Goal: Task Accomplishment & Management: Use online tool/utility

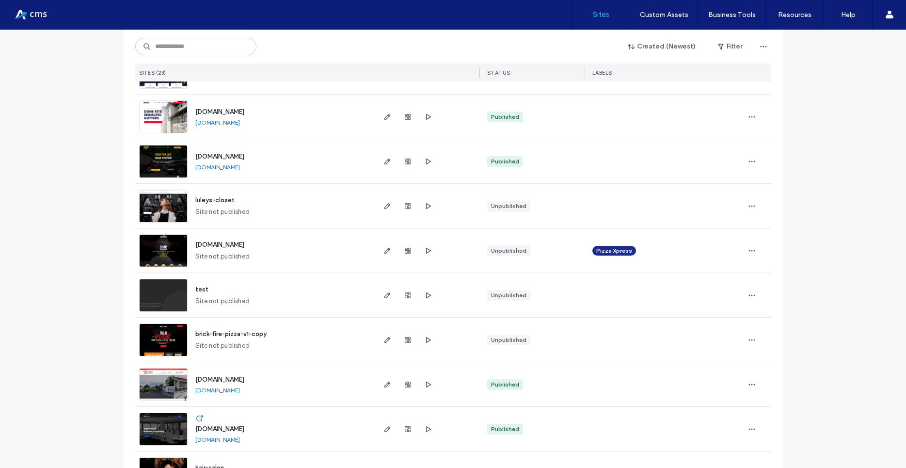
scroll to position [305, 0]
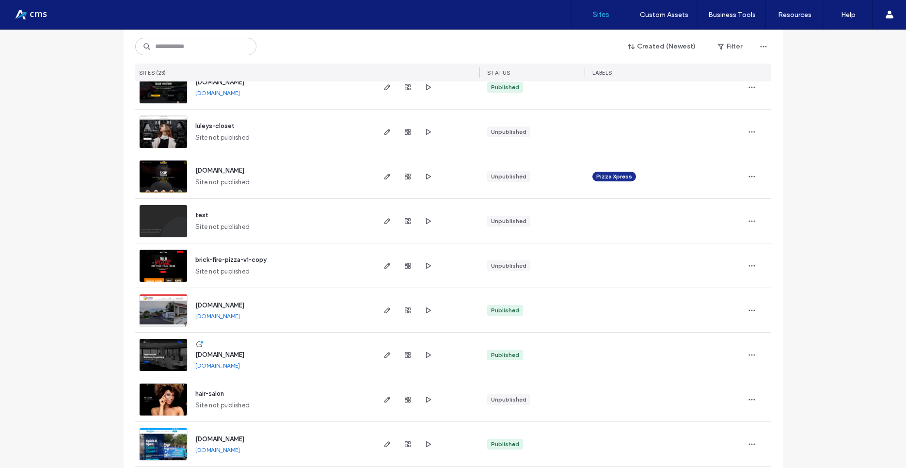
click at [151, 312] on img at bounding box center [164, 327] width 48 height 66
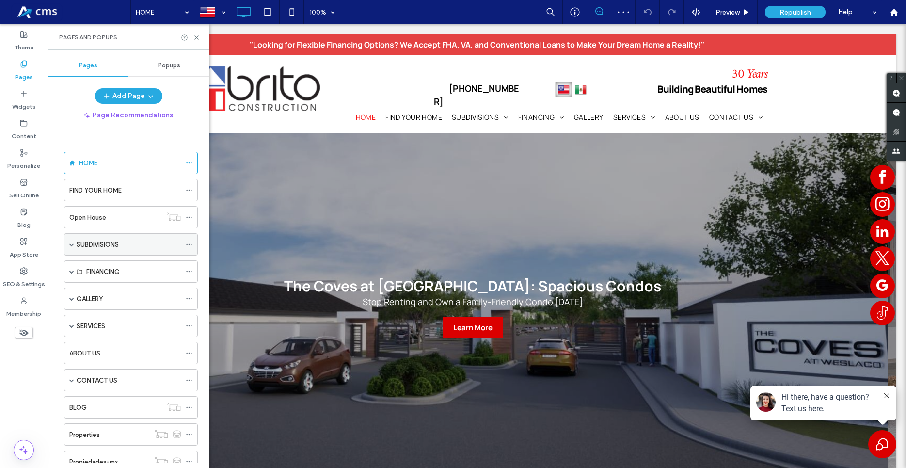
click at [75, 243] on div "SUBDIVISIONS" at bounding box center [131, 244] width 134 height 22
click at [73, 243] on span at bounding box center [71, 244] width 5 height 5
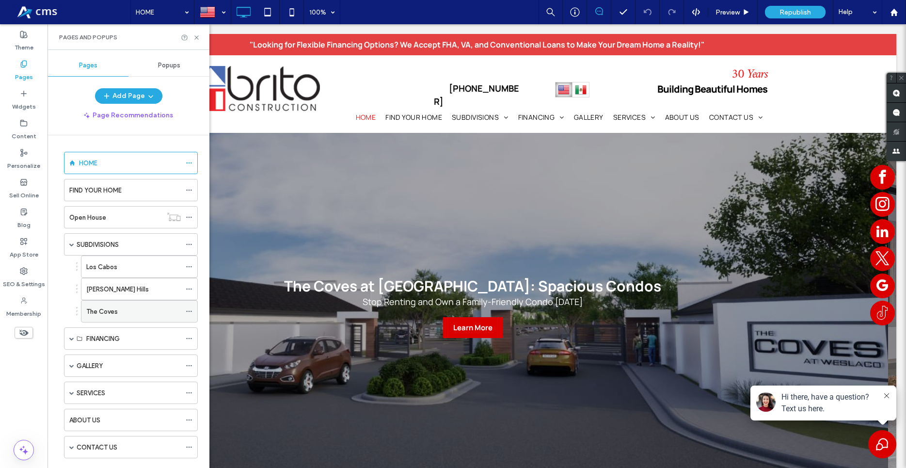
click at [116, 306] on label "The Coves" at bounding box center [102, 311] width 32 height 17
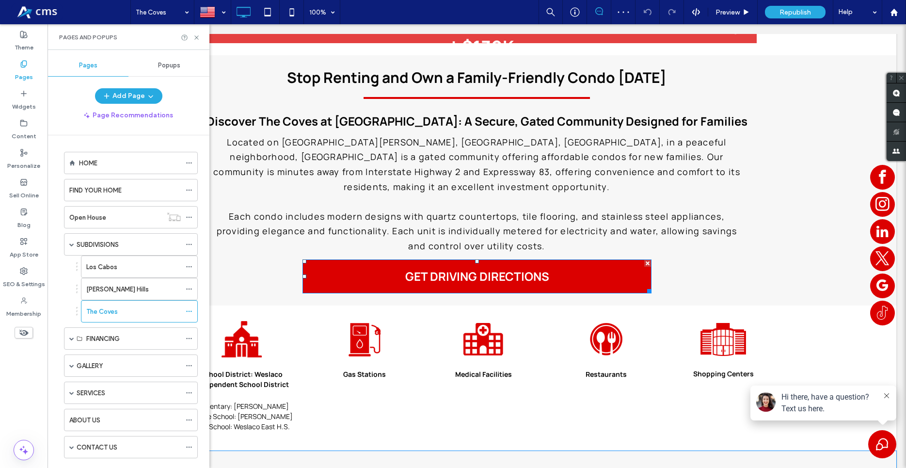
scroll to position [791, 0]
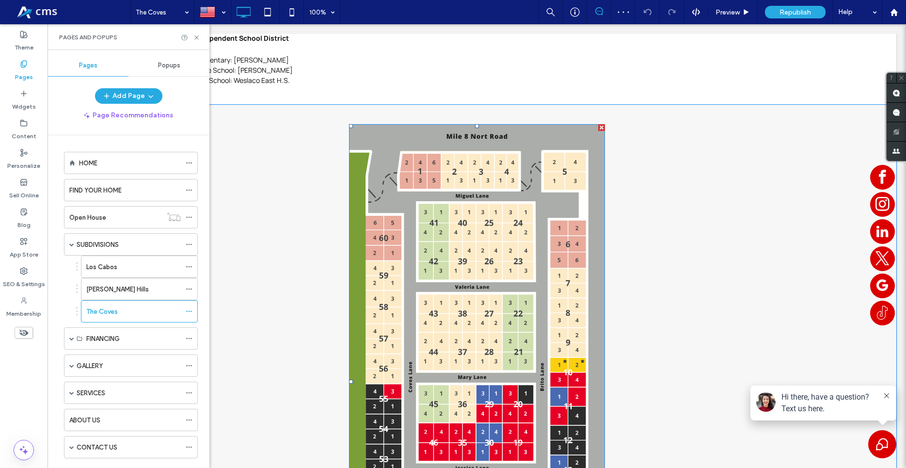
click at [463, 261] on img at bounding box center [477, 382] width 256 height 516
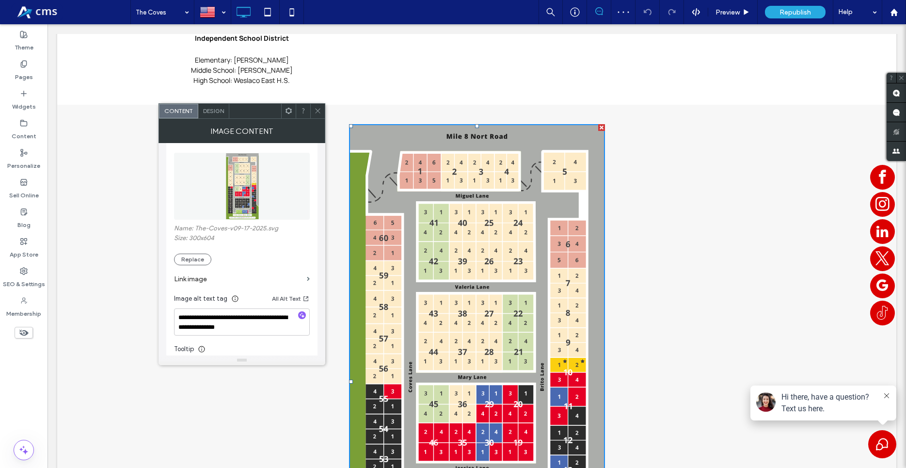
scroll to position [111, 0]
click at [193, 255] on button "Replace" at bounding box center [192, 259] width 37 height 12
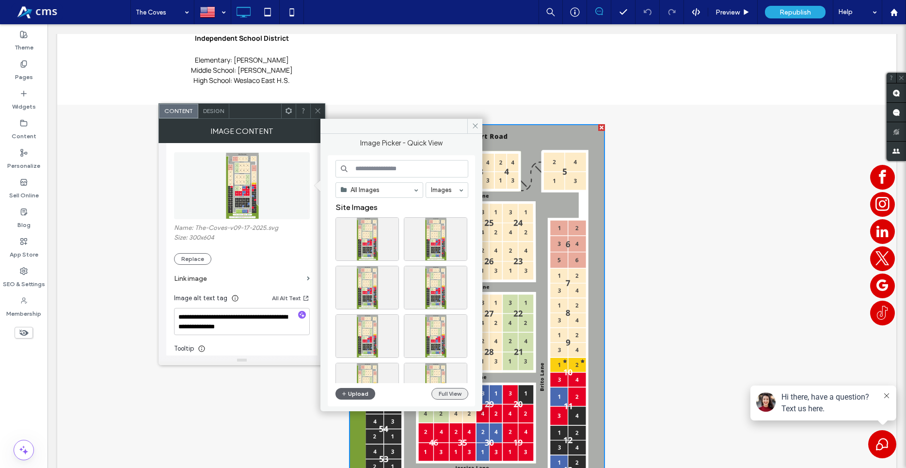
click at [460, 395] on button "Full View" at bounding box center [450, 394] width 37 height 12
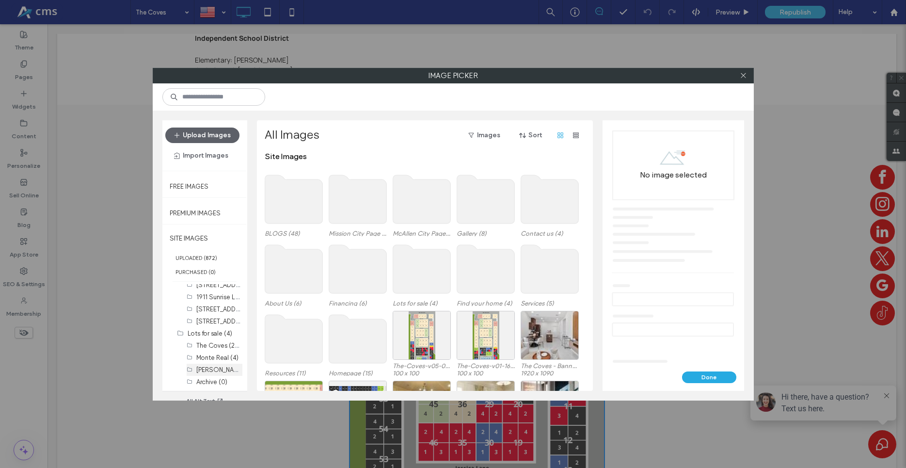
scroll to position [221, 0]
click at [197, 328] on div "The Coves (261)" at bounding box center [219, 324] width 46 height 10
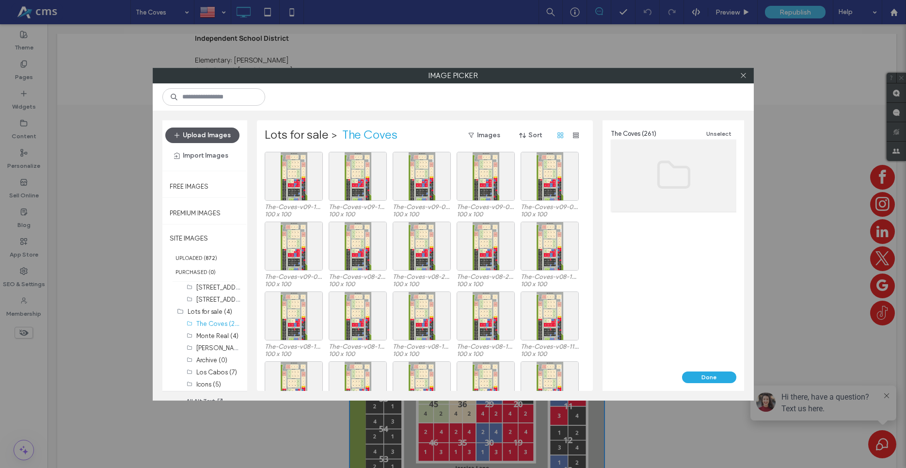
click at [202, 141] on button "Upload Images" at bounding box center [202, 136] width 74 height 16
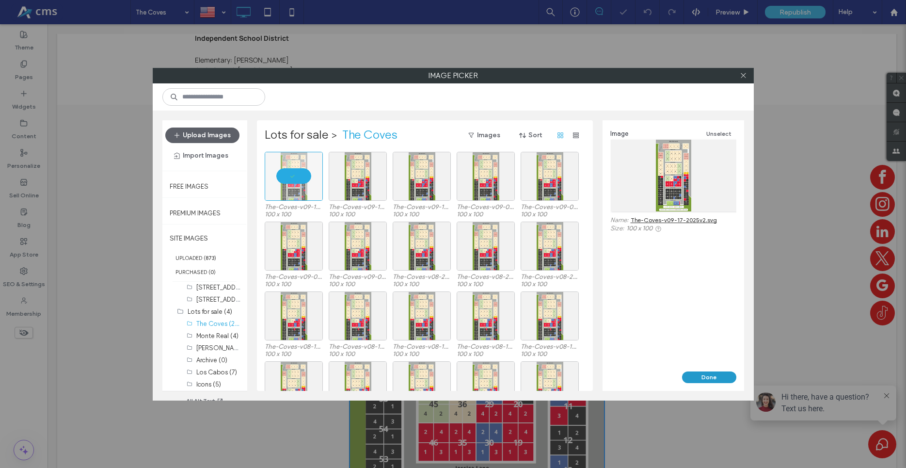
click at [723, 383] on button "Done" at bounding box center [709, 377] width 54 height 12
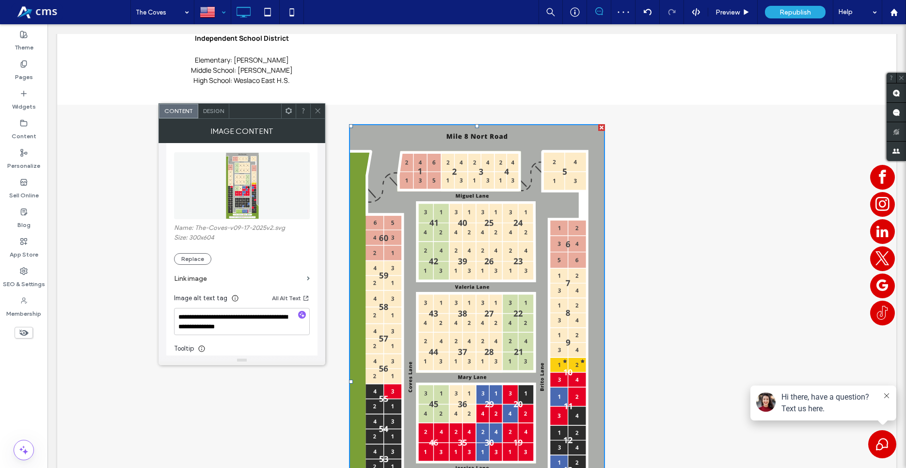
click at [214, 10] on div at bounding box center [212, 11] width 35 height 23
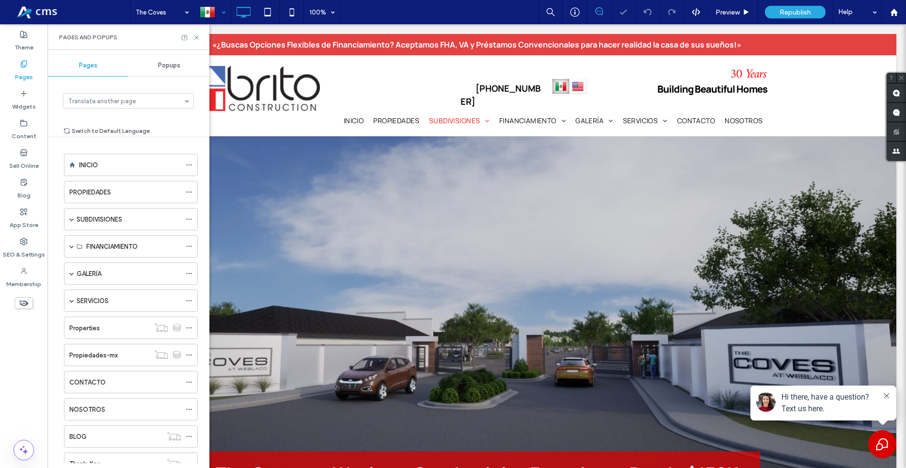
scroll to position [791, 0]
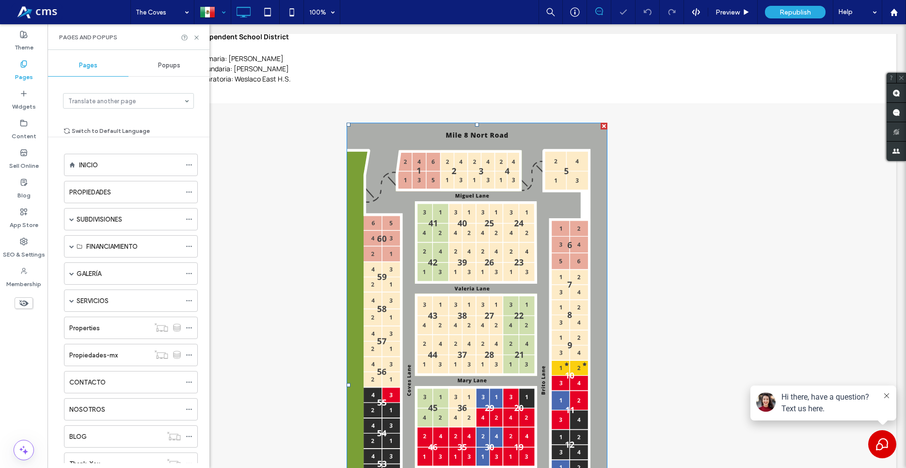
click at [488, 207] on img at bounding box center [477, 386] width 261 height 526
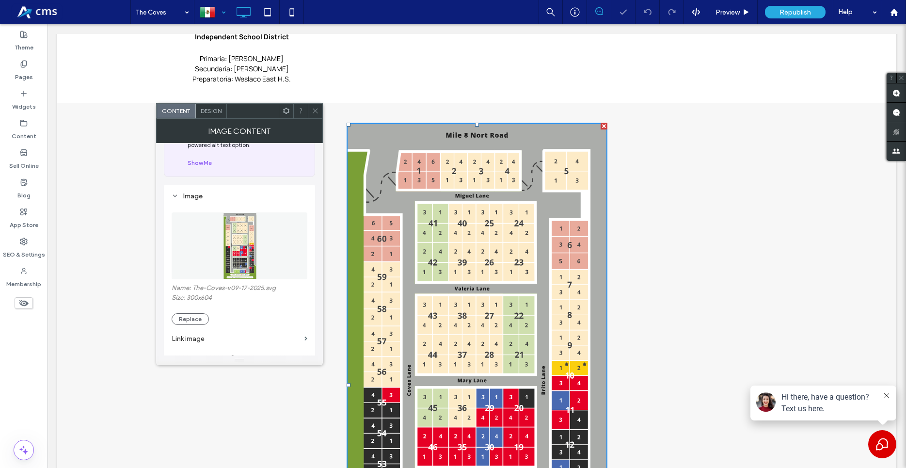
scroll to position [55, 0]
click at [189, 311] on button "Replace" at bounding box center [190, 314] width 37 height 12
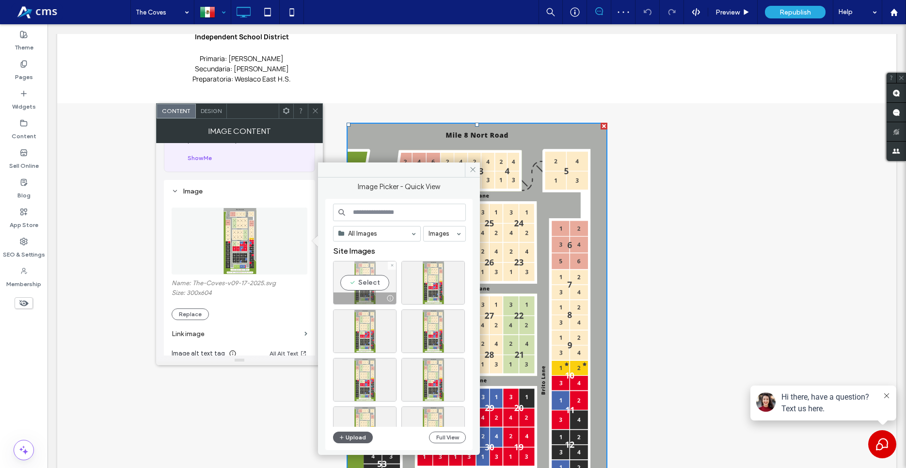
click at [364, 272] on div "Select" at bounding box center [365, 283] width 64 height 44
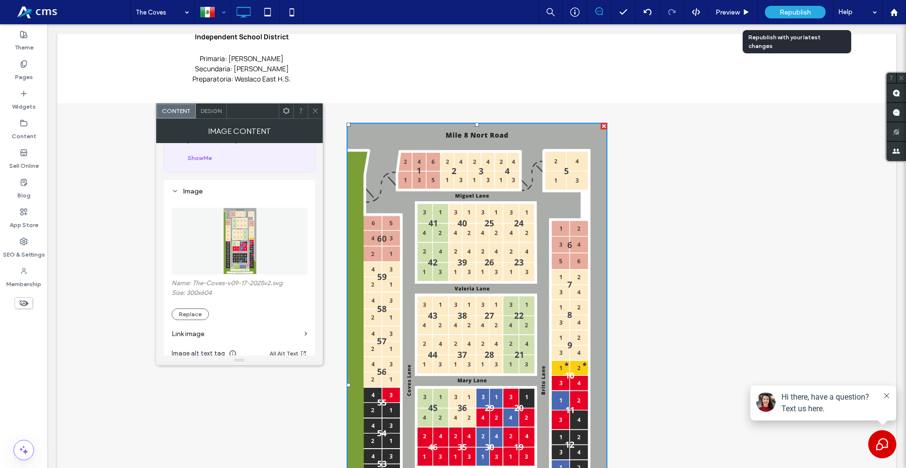
click at [780, 13] on span "Republish" at bounding box center [796, 12] width 32 height 8
